Goal: Check status: Check status

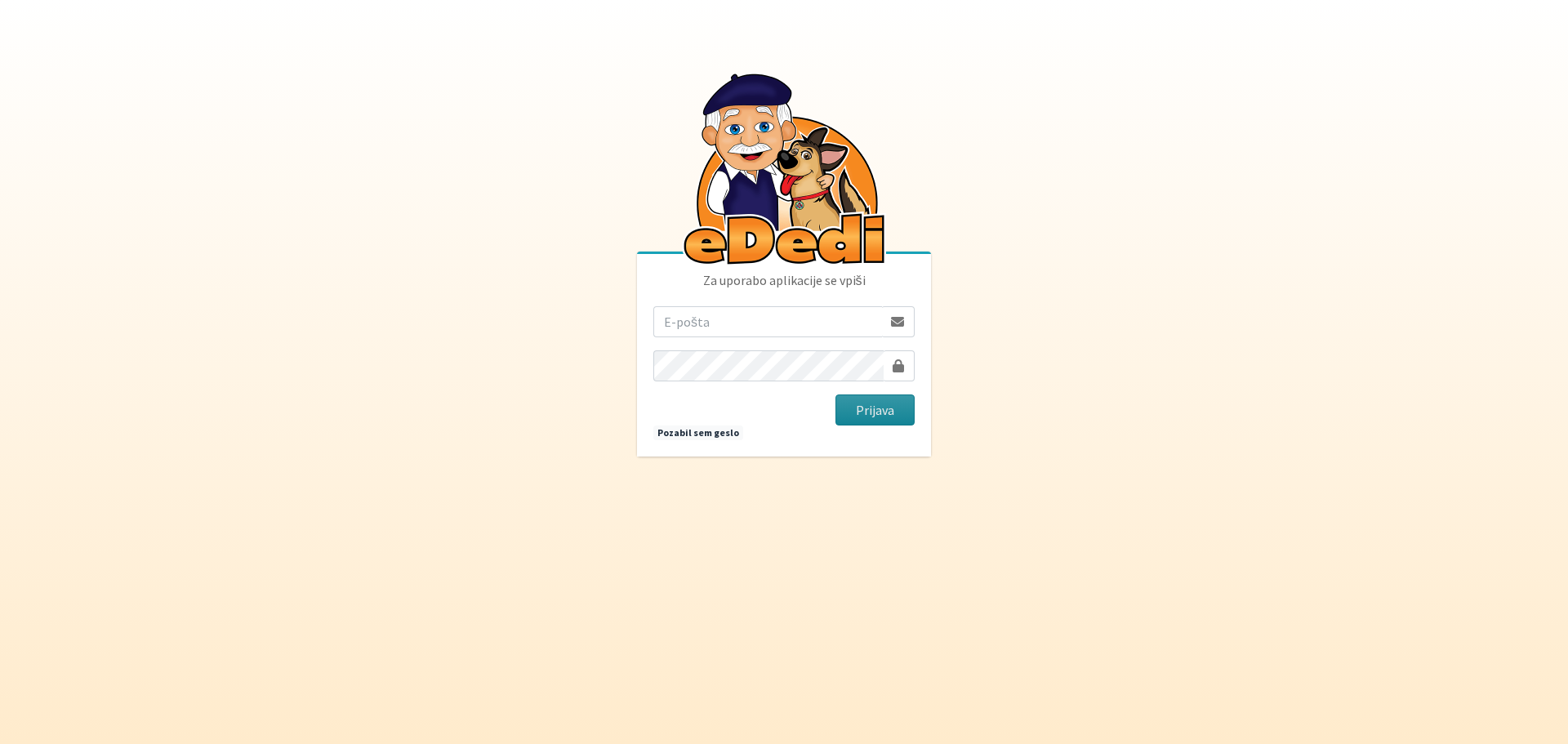
type input "matjaz.hrvatin@gmail.com"
click at [873, 399] on button "Prijava" at bounding box center [876, 410] width 79 height 31
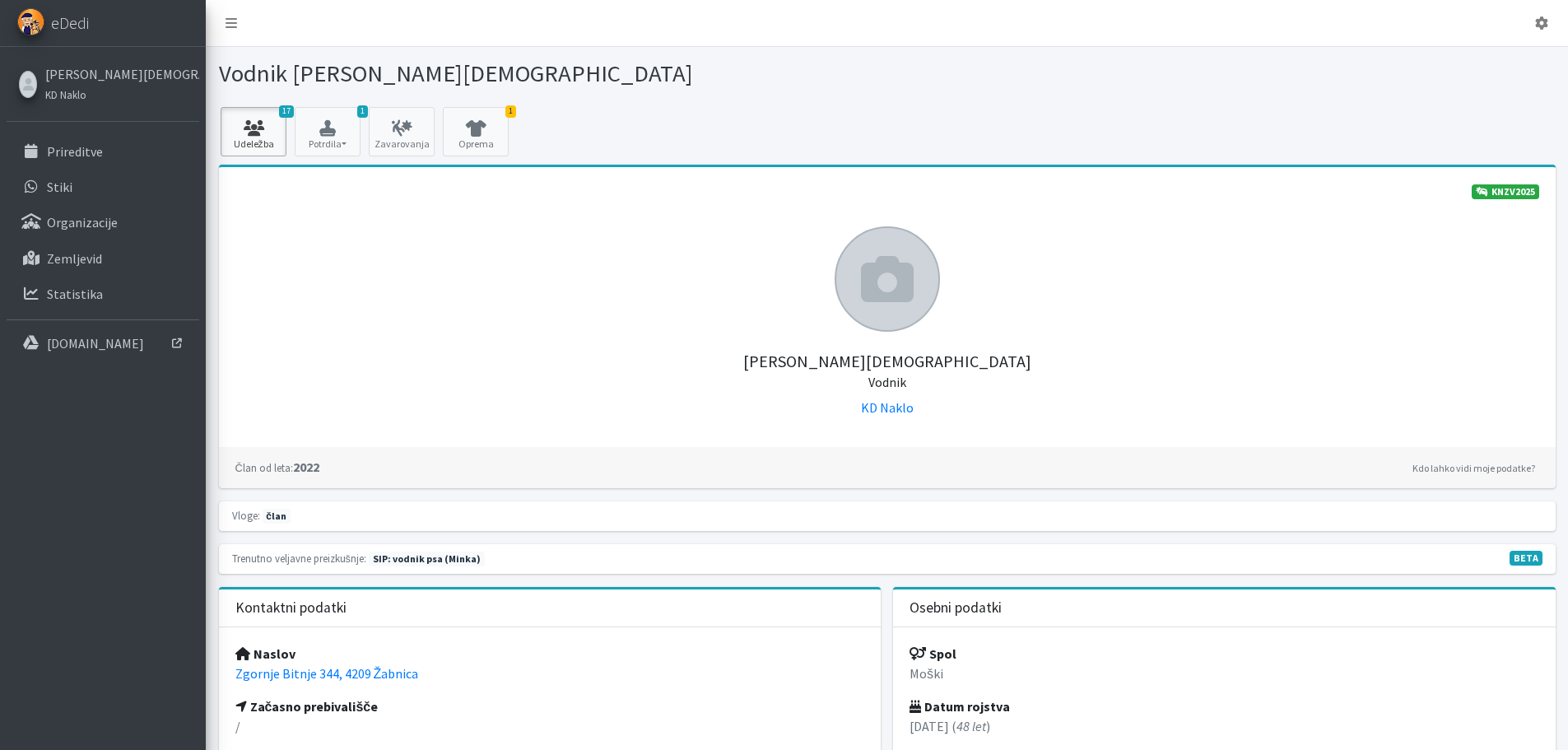
click at [263, 136] on link "17 Udeležba" at bounding box center [253, 132] width 65 height 50
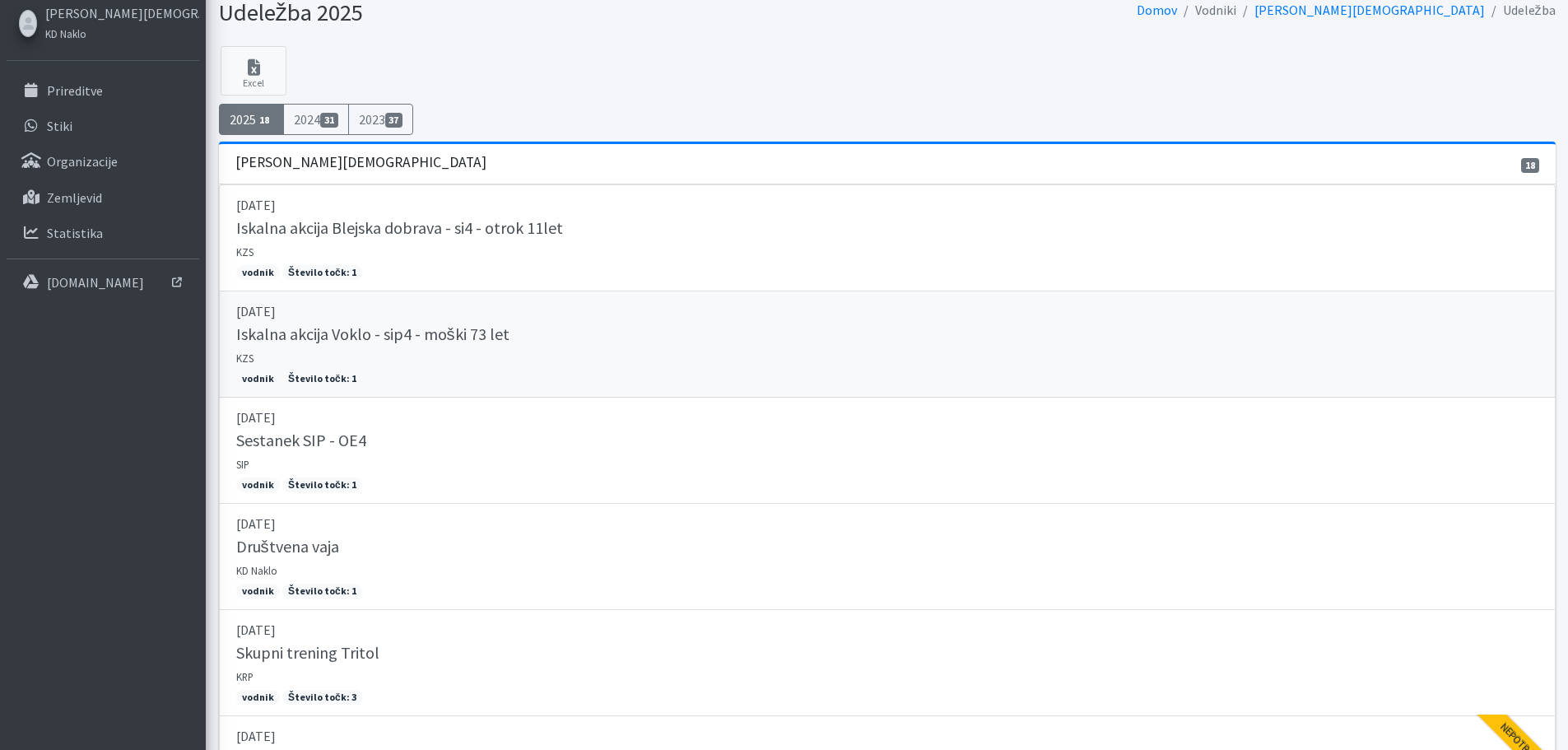
scroll to position [50, 0]
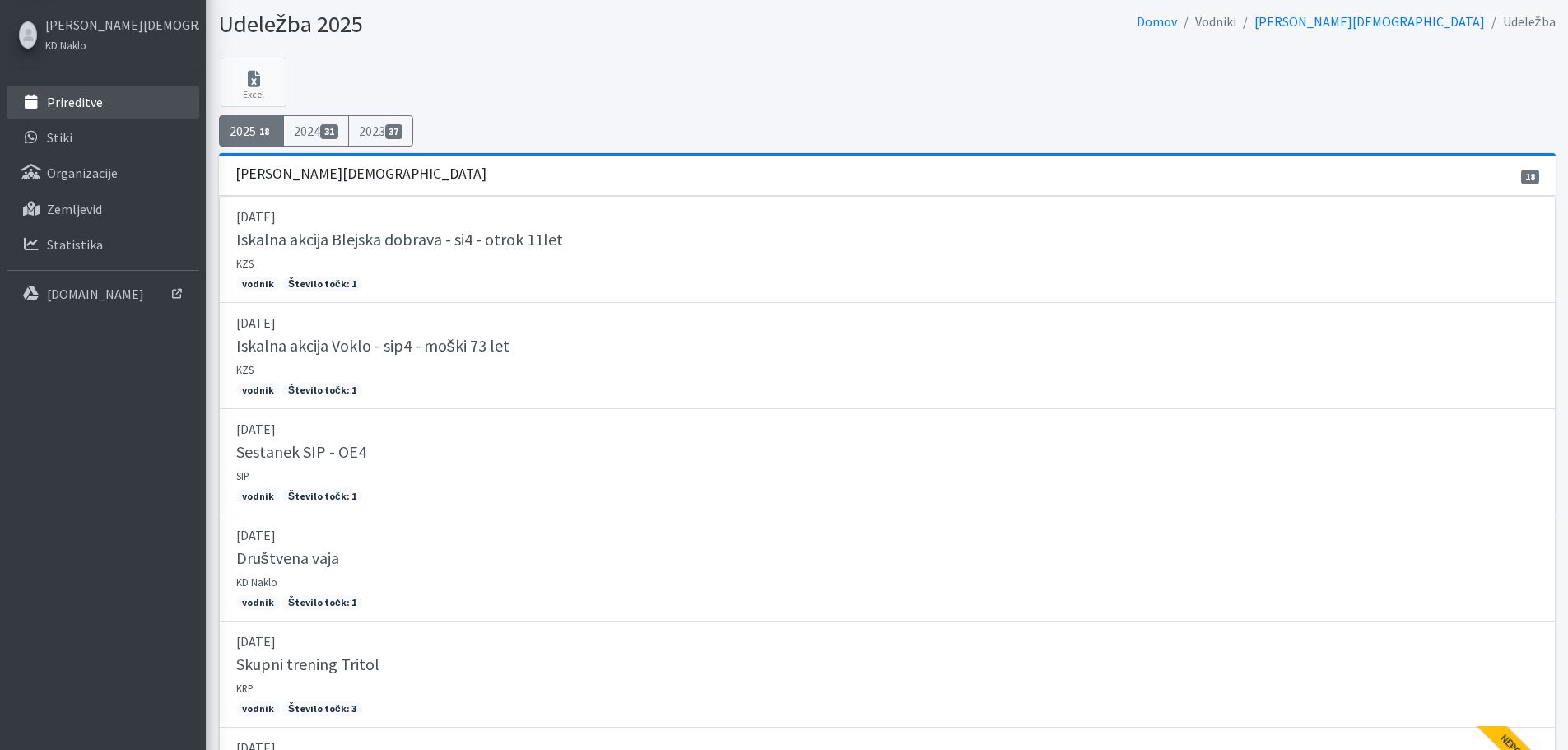
click at [79, 107] on p "Prireditve" at bounding box center [74, 102] width 56 height 17
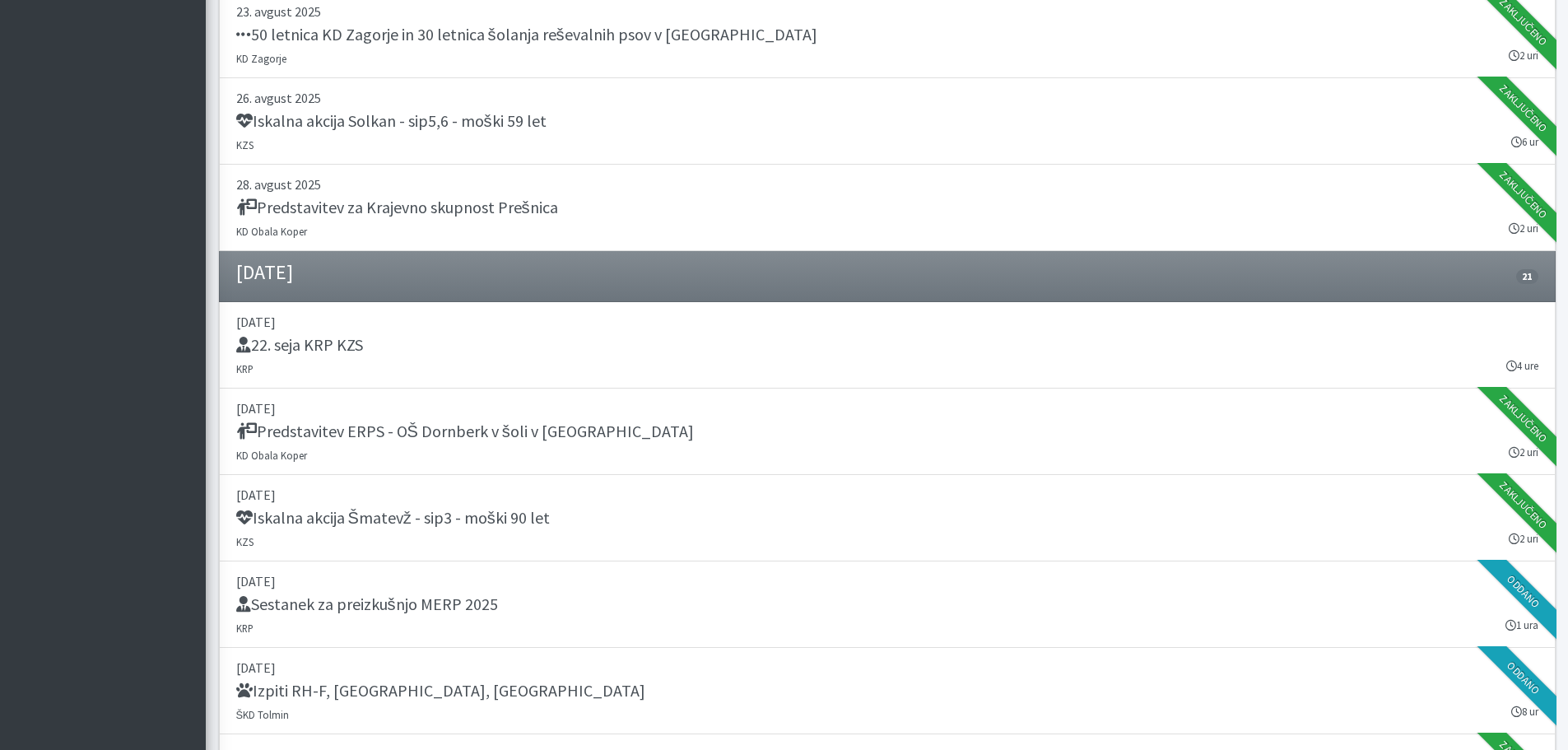
scroll to position [1070, 0]
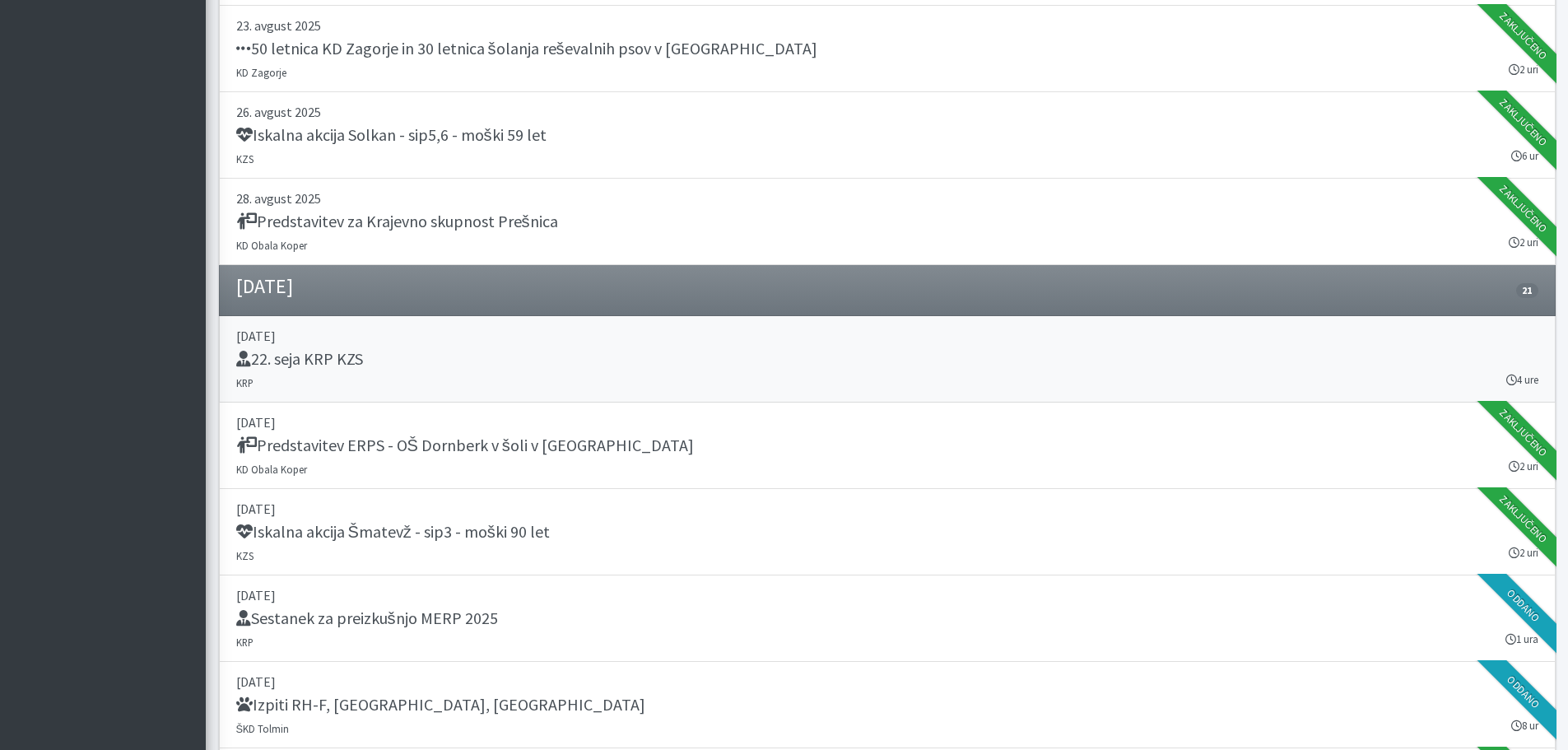
click at [336, 355] on h5 "22. seja KRP KZS" at bounding box center [300, 359] width 127 height 20
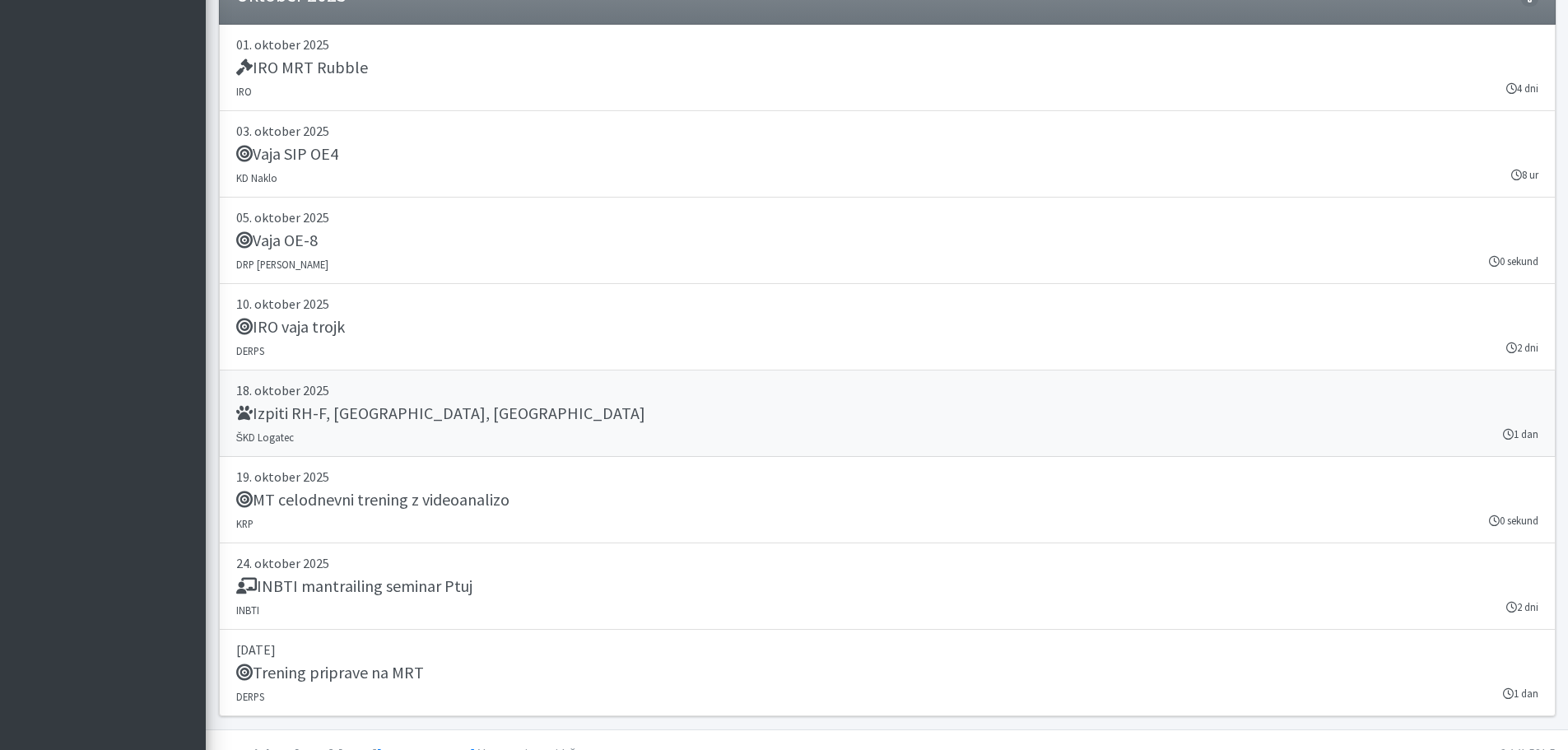
scroll to position [3255, 0]
